Goal: Information Seeking & Learning: Learn about a topic

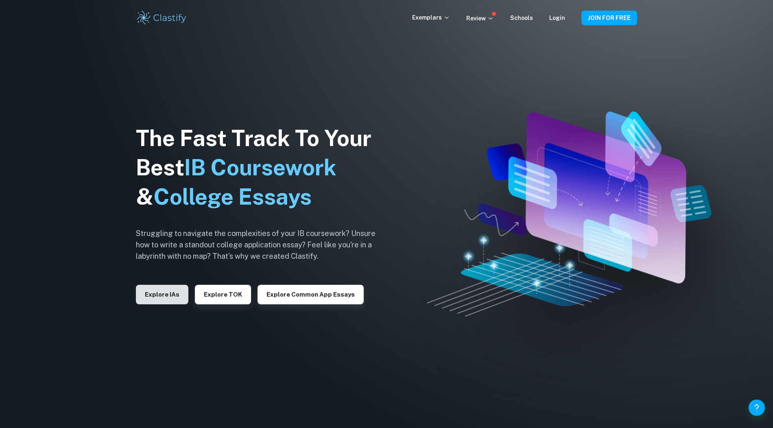
click at [165, 297] on button "Explore IAs" at bounding box center [162, 295] width 52 height 20
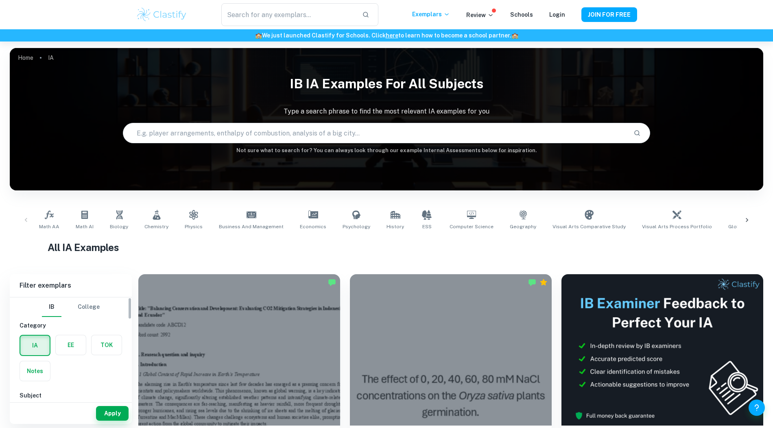
click at [74, 345] on label "button" at bounding box center [71, 345] width 30 height 20
click at [0, 0] on input "radio" at bounding box center [0, 0] width 0 height 0
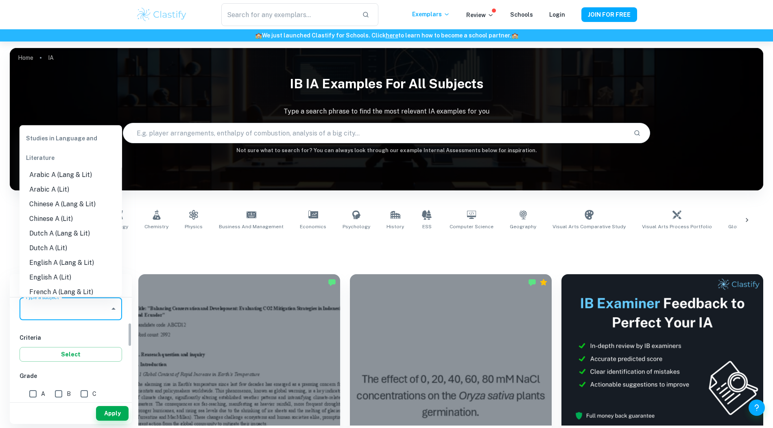
click at [63, 312] on input "Type a subject" at bounding box center [64, 308] width 83 height 15
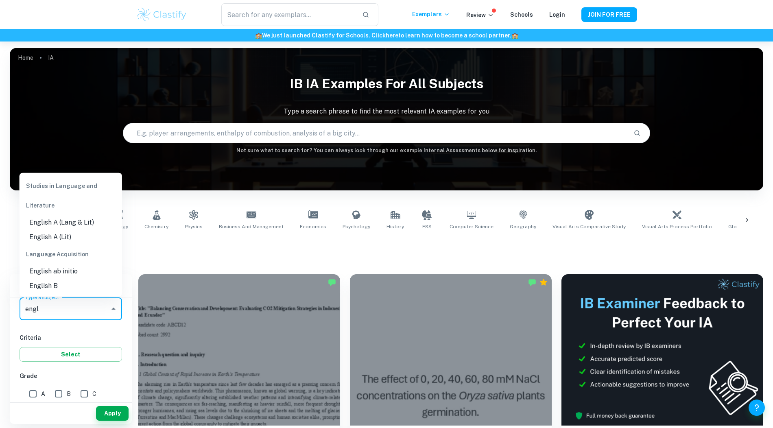
click at [70, 223] on li "English A (Lang & Lit)" at bounding box center [71, 222] width 102 height 15
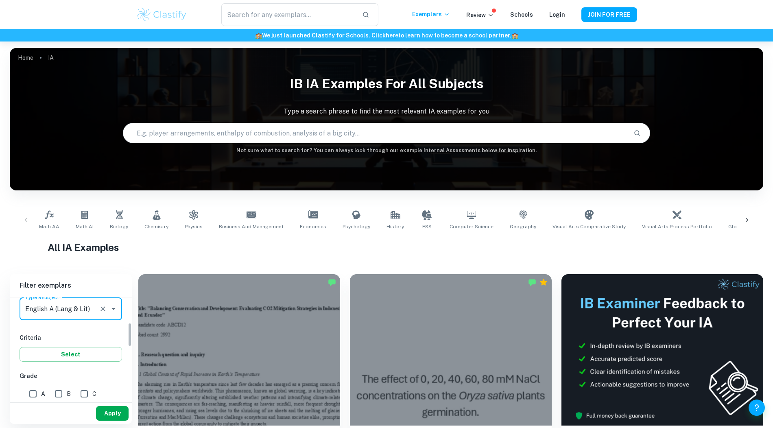
type input "English A (Lang & Lit)"
click at [111, 416] on button "Apply" at bounding box center [112, 413] width 33 height 15
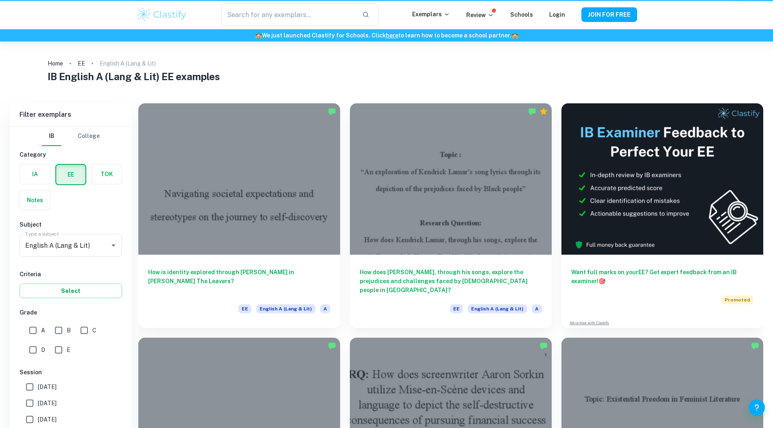
scroll to position [101, 0]
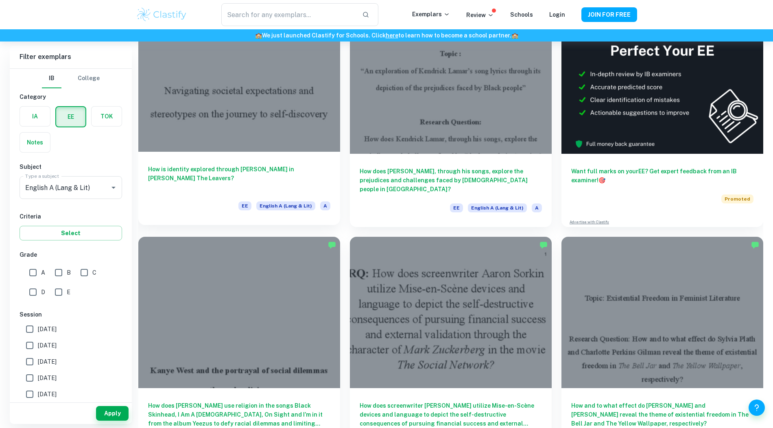
click at [242, 140] on div at bounding box center [239, 75] width 202 height 151
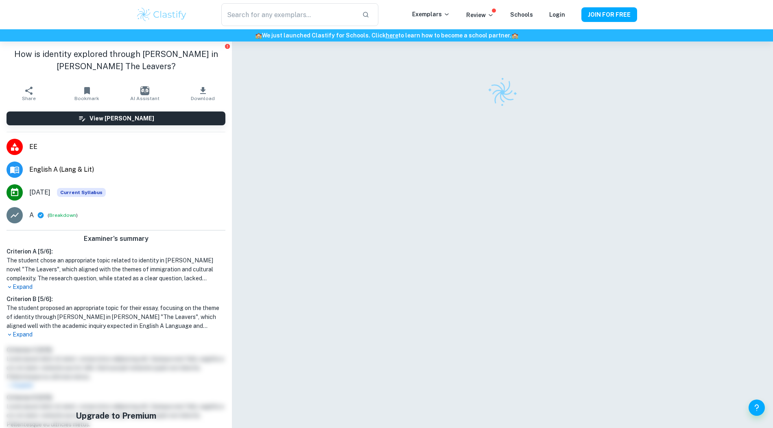
scroll to position [41, 0]
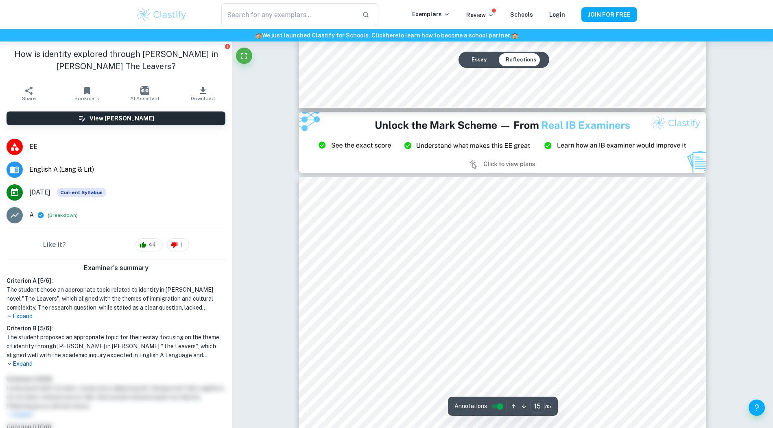
type input "14"
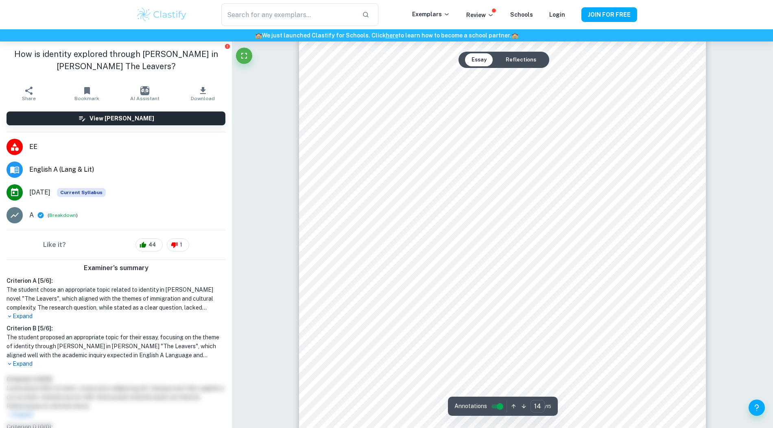
scroll to position [7665, 0]
